Goal: Find specific page/section: Find specific page/section

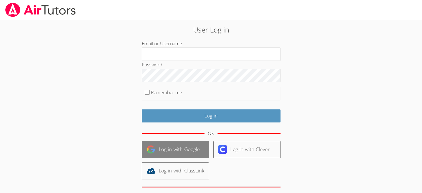
click at [172, 148] on link "Log in with Google" at bounding box center [175, 149] width 67 height 17
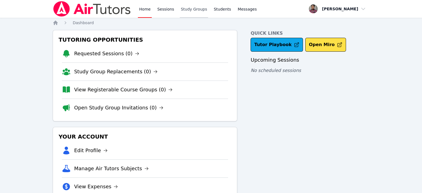
click at [191, 10] on link "Study Groups" at bounding box center [194, 9] width 29 height 18
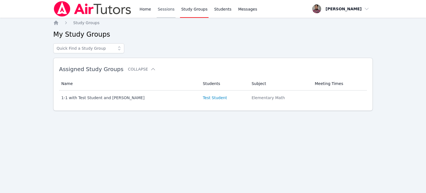
click at [168, 11] on link "Sessions" at bounding box center [166, 9] width 19 height 18
